Goal: Navigation & Orientation: Find specific page/section

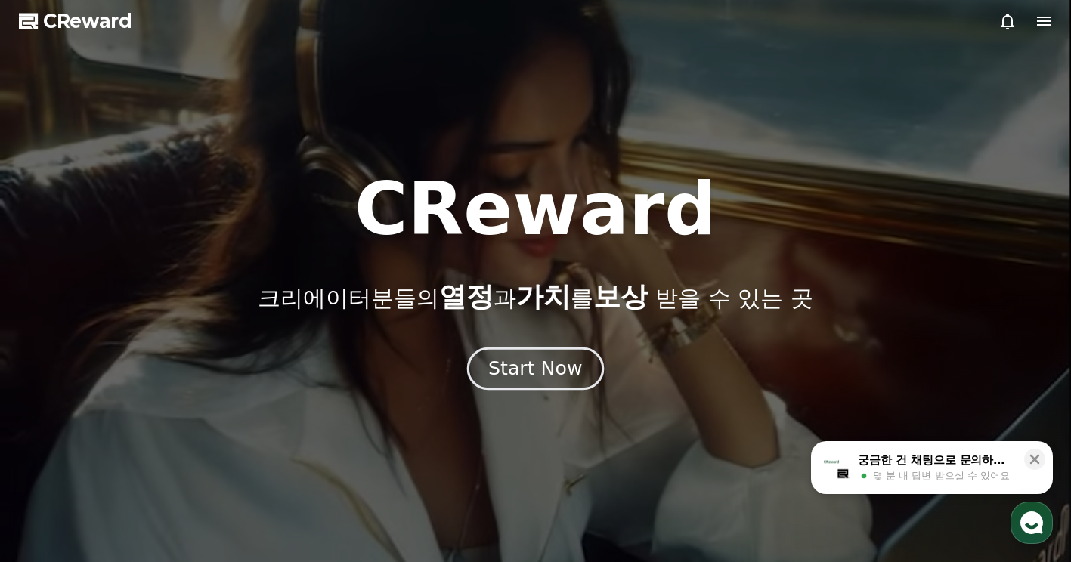
click at [546, 384] on button "Start Now" at bounding box center [535, 369] width 137 height 43
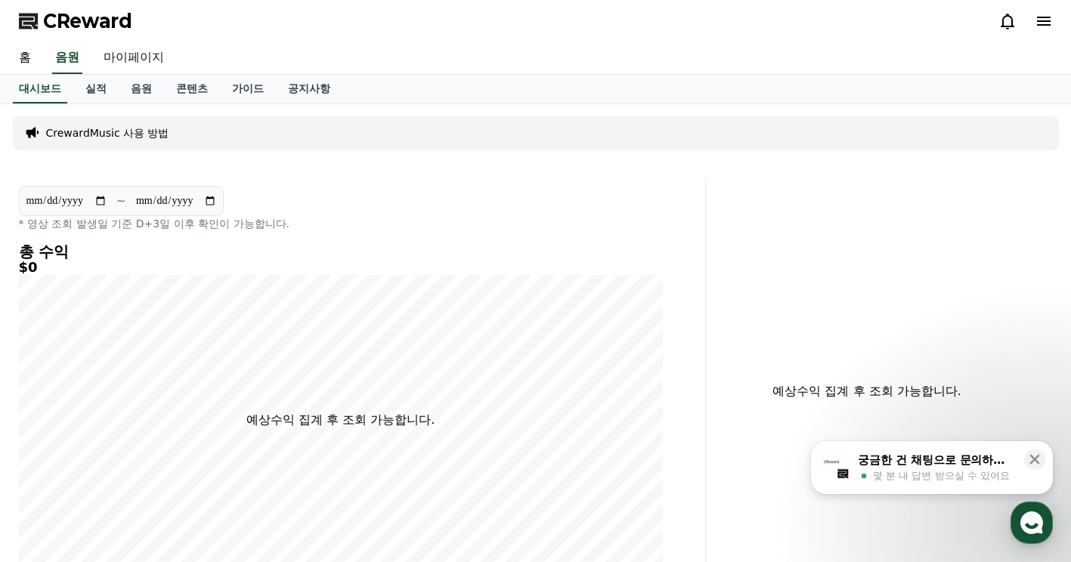
click at [106, 57] on link "마이페이지" at bounding box center [133, 58] width 85 height 32
select select "**********"
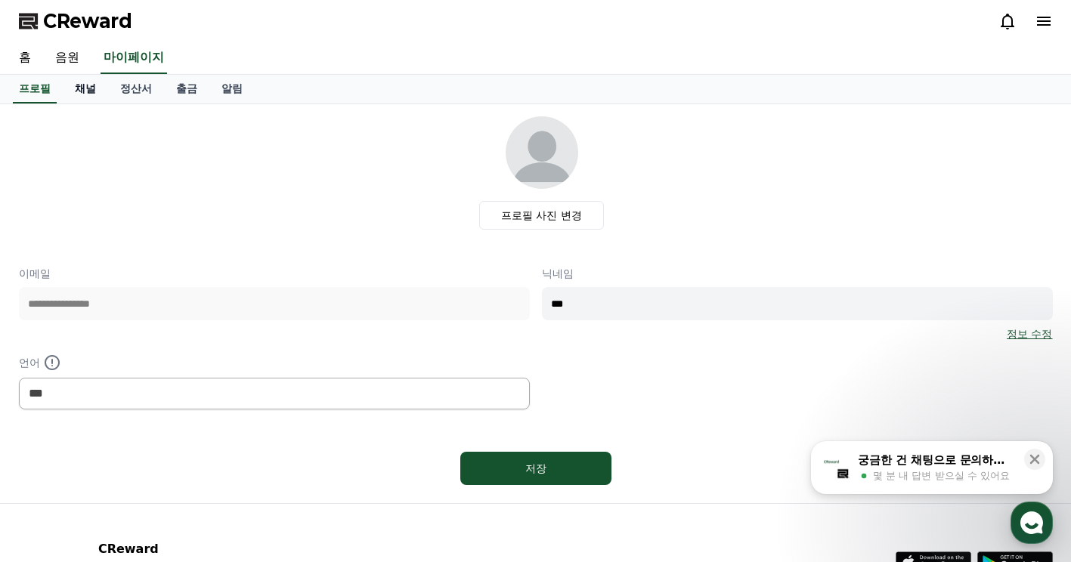
click at [77, 93] on link "채널" at bounding box center [85, 89] width 45 height 29
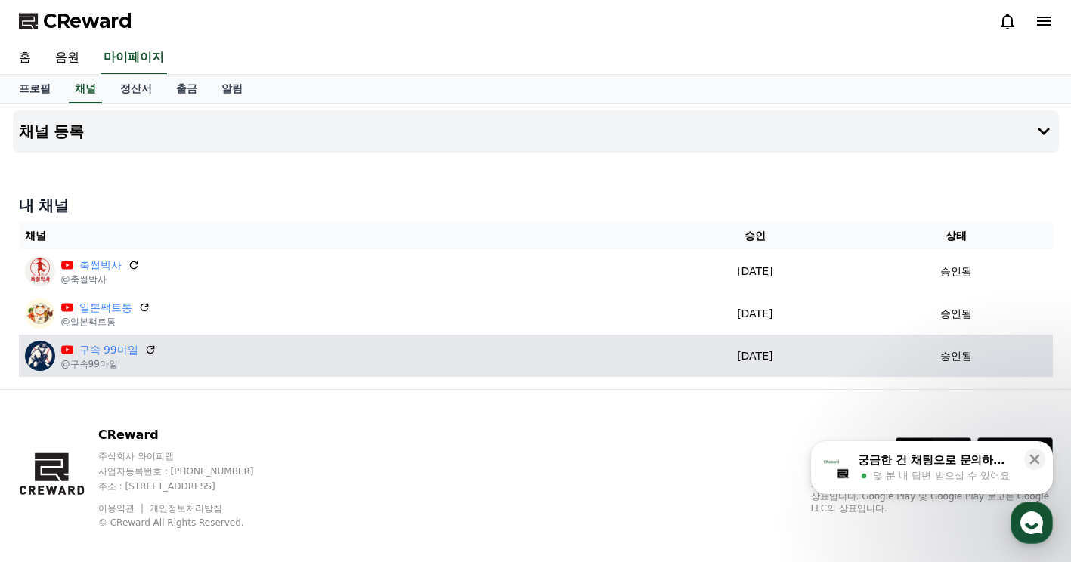
click at [305, 351] on div "구속 99마일 @구속99마일" at bounding box center [334, 356] width 619 height 30
click at [107, 355] on link "구속 99마일" at bounding box center [108, 350] width 59 height 16
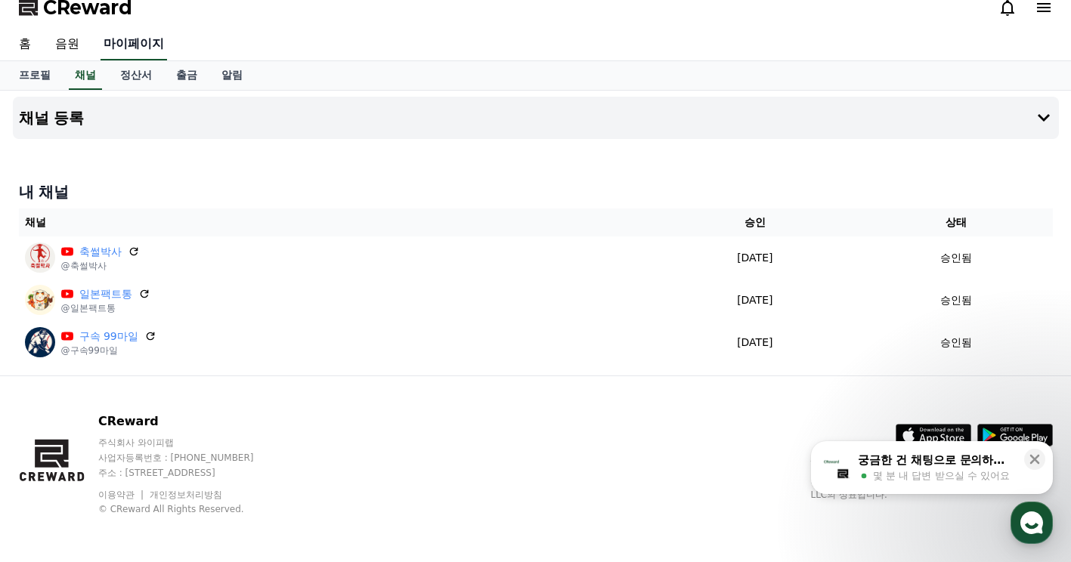
scroll to position [15, 0]
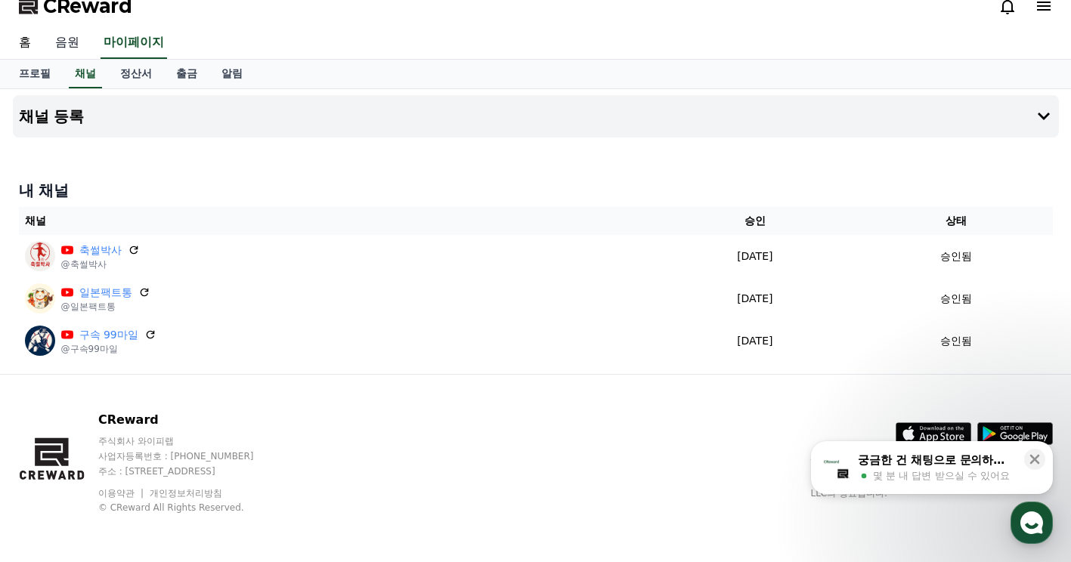
click at [60, 38] on link "음원" at bounding box center [67, 43] width 48 height 32
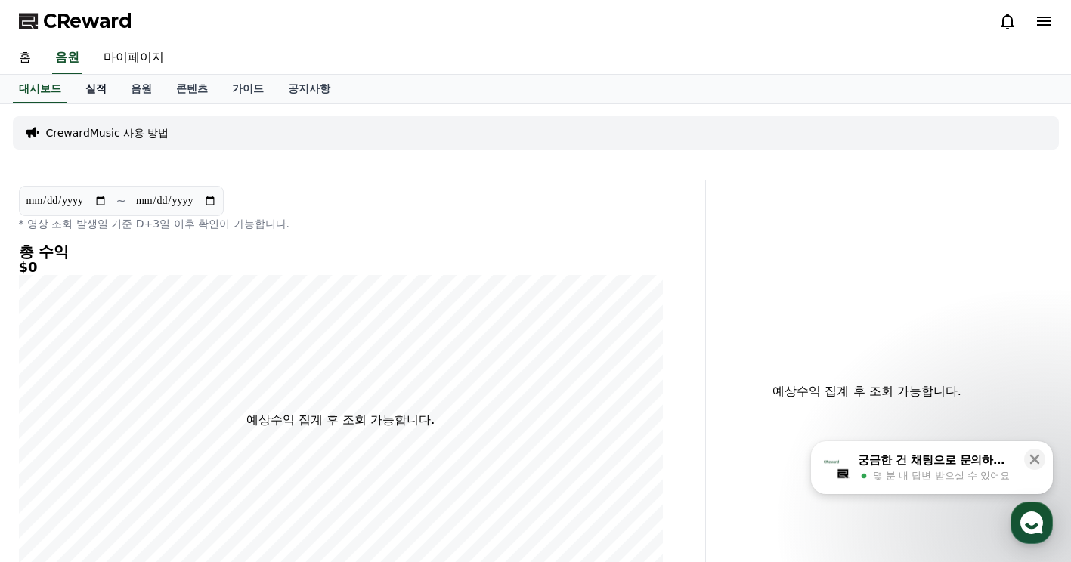
click at [103, 94] on link "실적" at bounding box center [95, 89] width 45 height 29
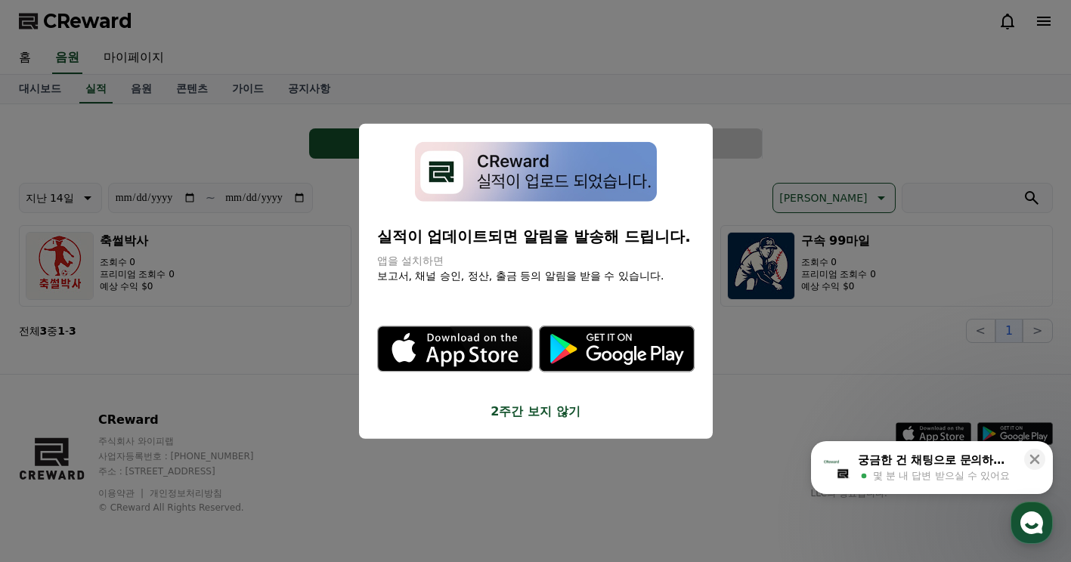
click at [821, 320] on button "close modal" at bounding box center [535, 281] width 1071 height 562
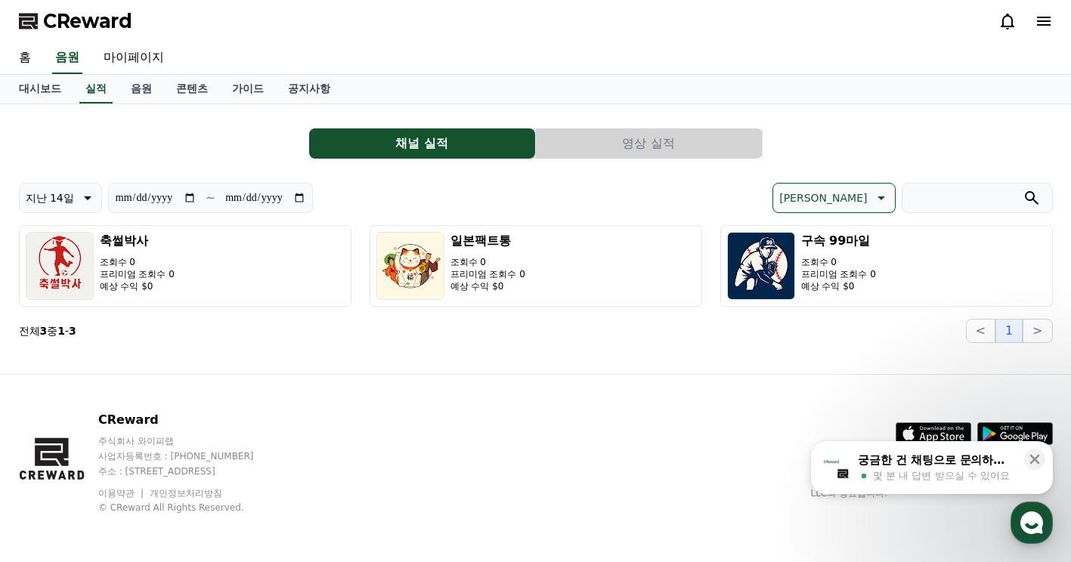
click at [510, 401] on div "CReward 주식회사 와이피랩 사업자등록번호 : 655-81-03655 주소 : 경기도 김포시 양촌읍 양곡로 495, 3층 305-비이16호…" at bounding box center [536, 468] width 1058 height 187
click at [102, 94] on link "실적" at bounding box center [95, 89] width 33 height 29
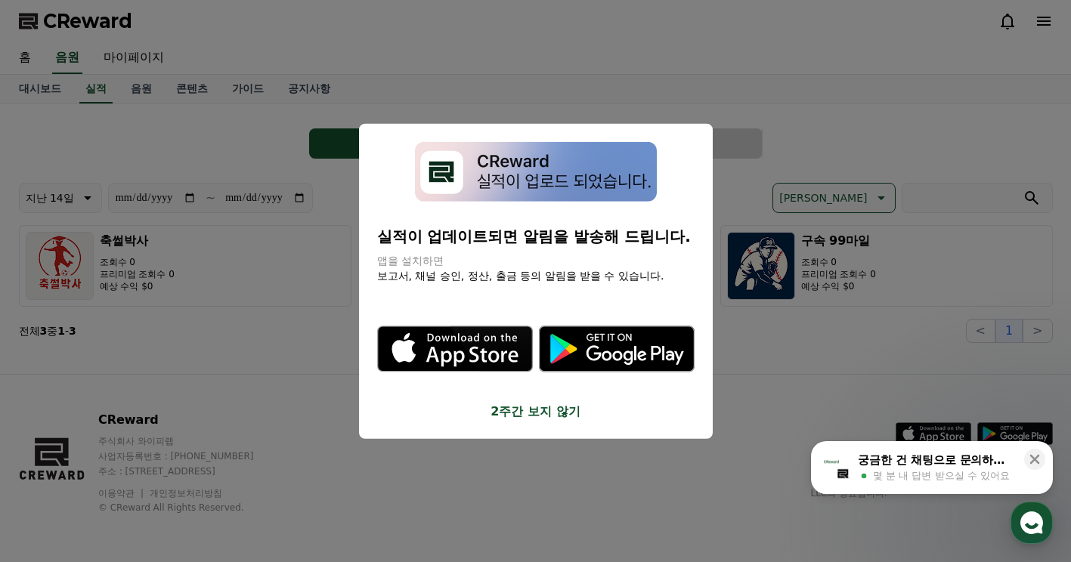
click at [554, 54] on button "close modal" at bounding box center [535, 281] width 1071 height 562
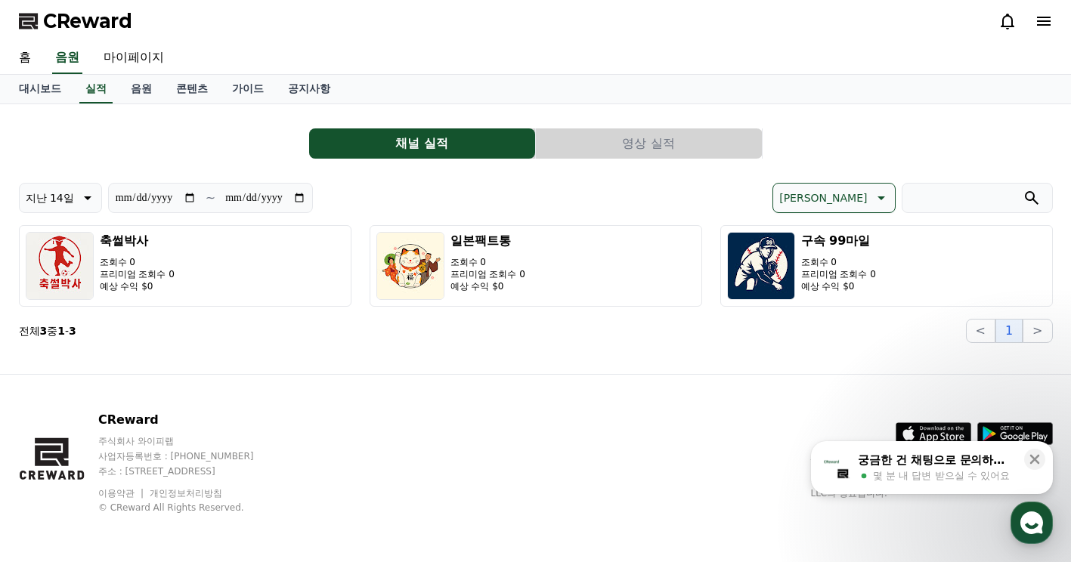
click at [88, 22] on span "CReward" at bounding box center [87, 21] width 89 height 24
